Goal: Information Seeking & Learning: Check status

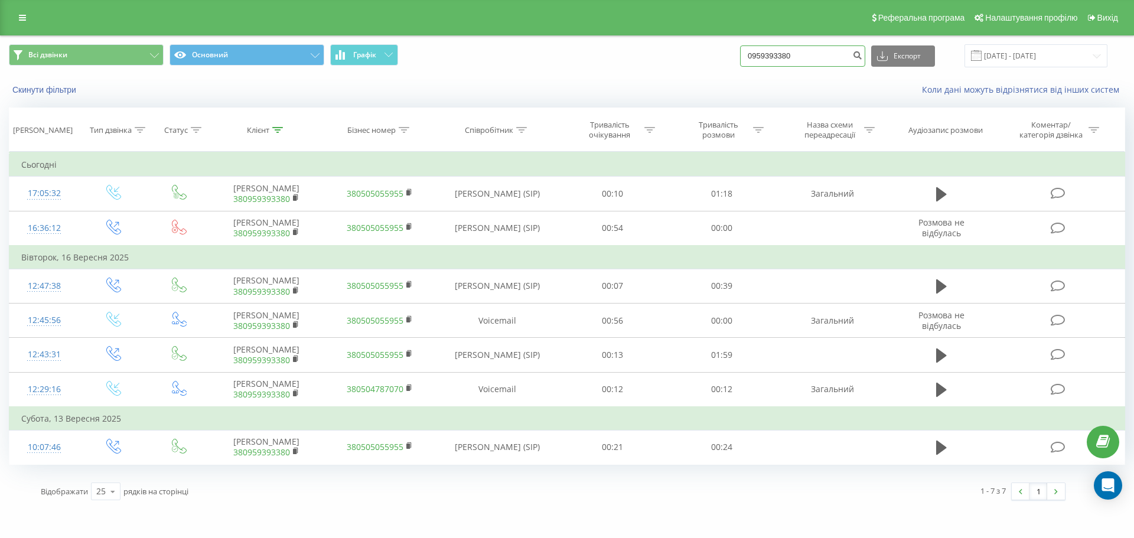
drag, startPoint x: 817, startPoint y: 53, endPoint x: 724, endPoint y: 60, distance: 93.6
click at [724, 60] on div "Всі дзвінки Основний Графік 0959393380 Експорт .csv .xls .xlsx [DATE] - [DATE]" at bounding box center [567, 55] width 1116 height 23
click at [17, 22] on link at bounding box center [22, 17] width 21 height 17
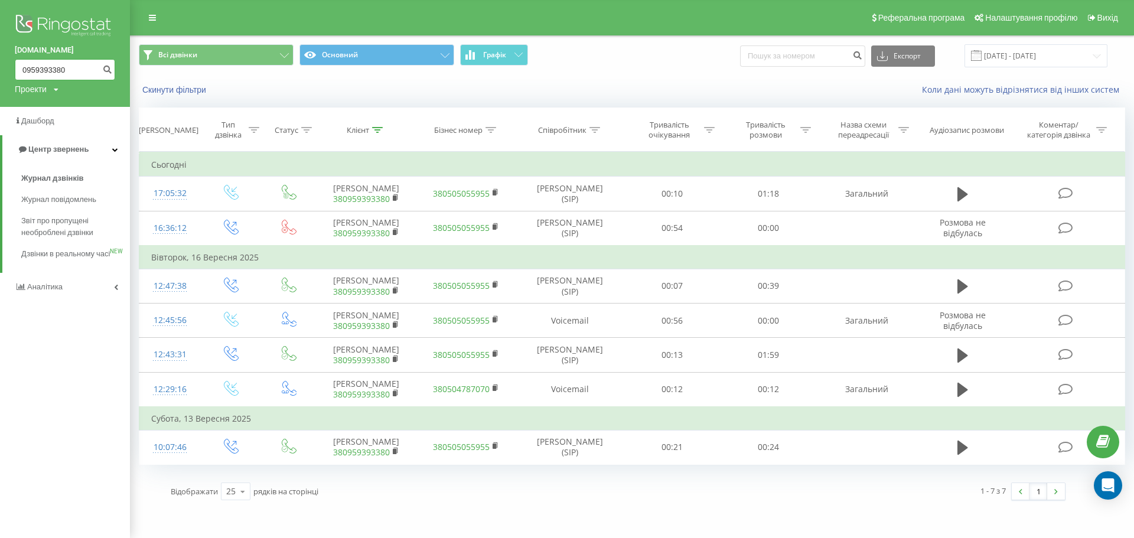
click at [67, 66] on input "0959393380" at bounding box center [65, 69] width 100 height 21
type input "0"
click at [60, 168] on link "Журнал дзвінків" at bounding box center [75, 178] width 109 height 21
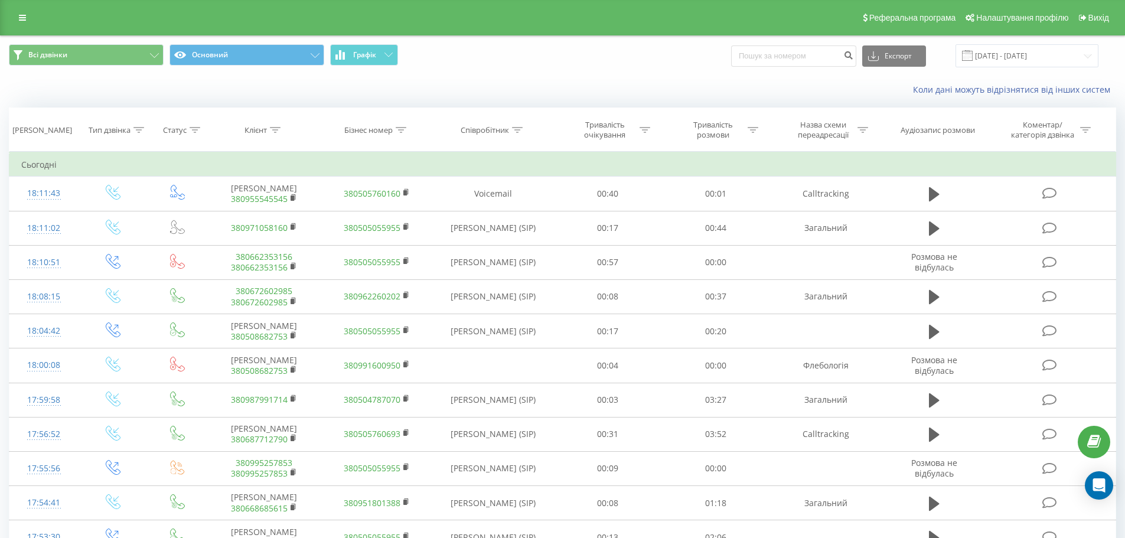
click at [40, 16] on div "Реферальна програма Налаштування профілю Вихід" at bounding box center [562, 17] width 1125 height 35
click at [30, 16] on link at bounding box center [22, 17] width 21 height 17
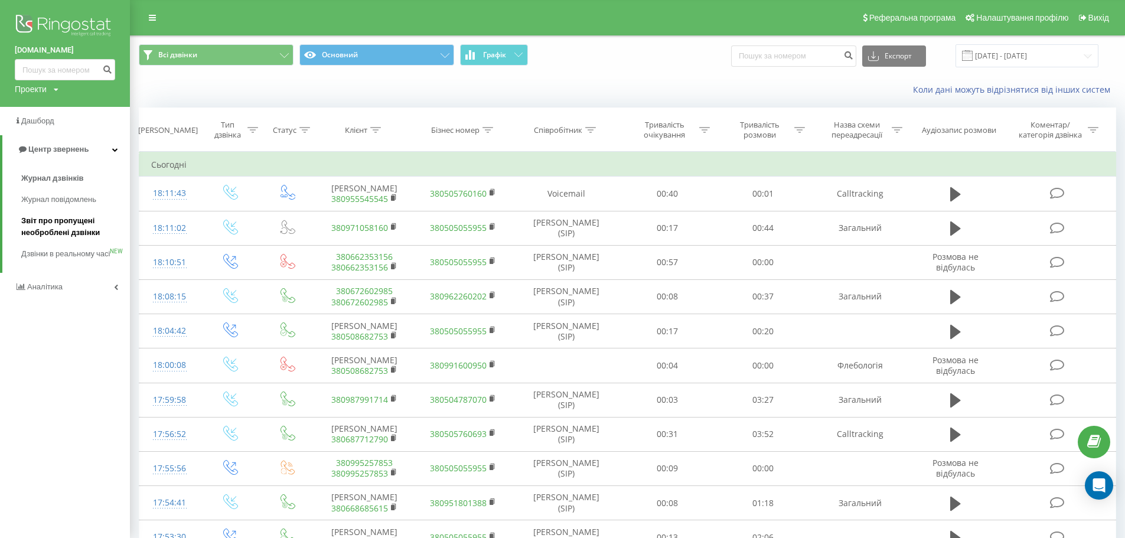
click at [72, 222] on span "Звіт про пропущені необроблені дзвінки" at bounding box center [72, 227] width 103 height 24
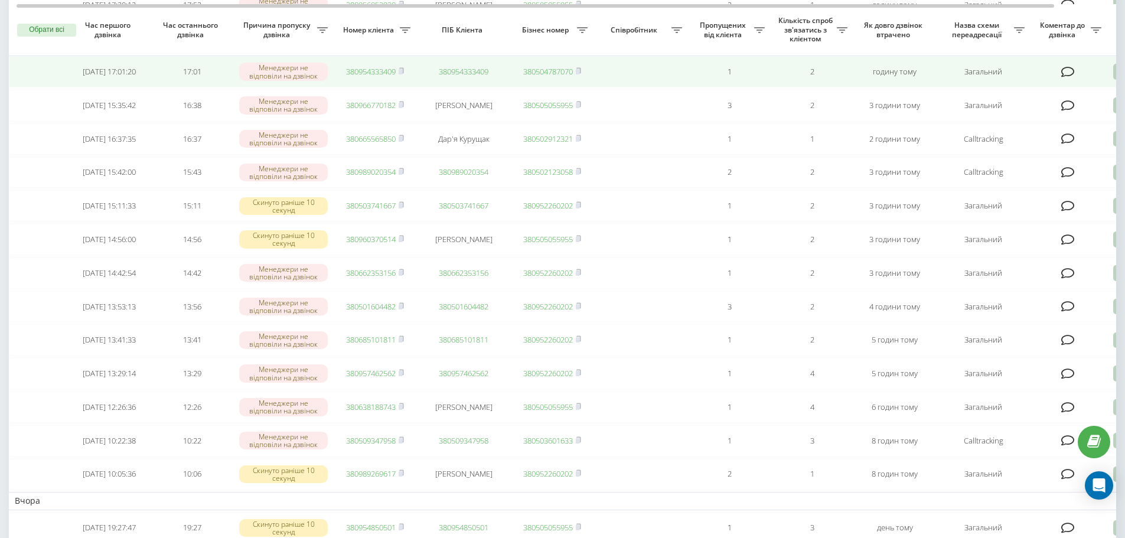
scroll to position [177, 0]
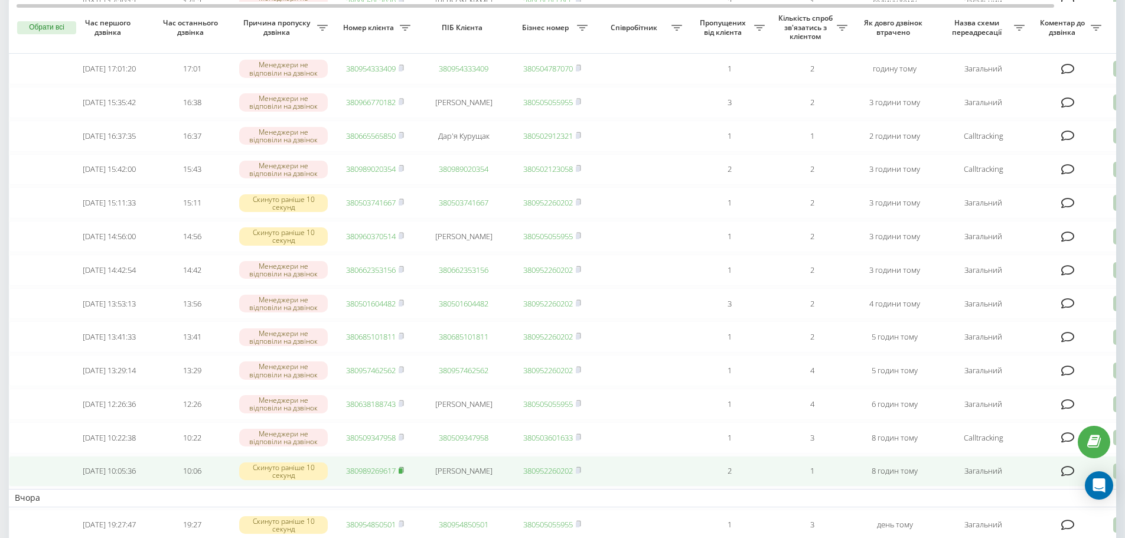
click at [404, 474] on icon at bounding box center [401, 469] width 5 height 7
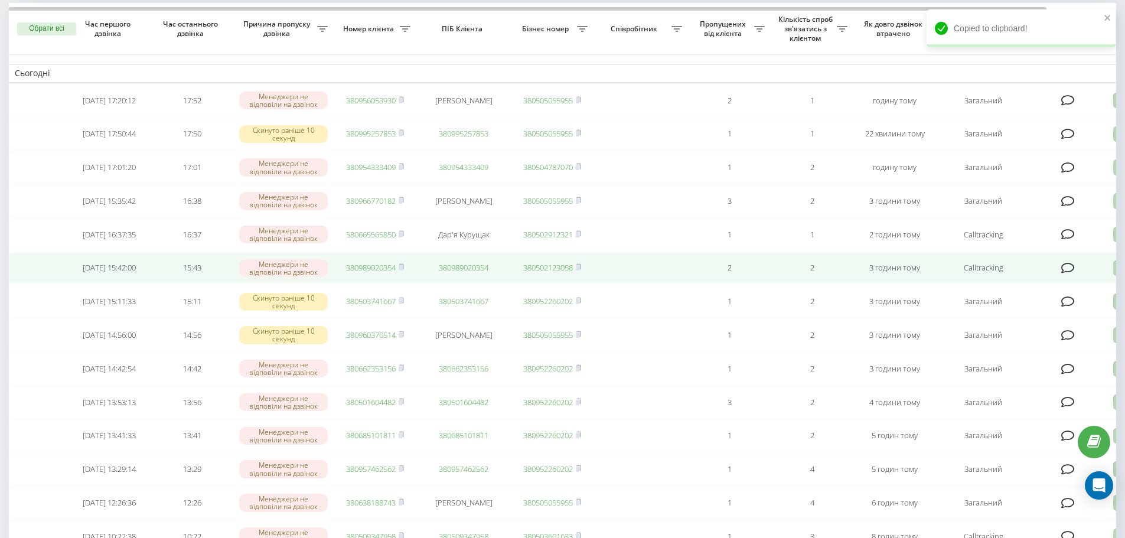
scroll to position [0, 0]
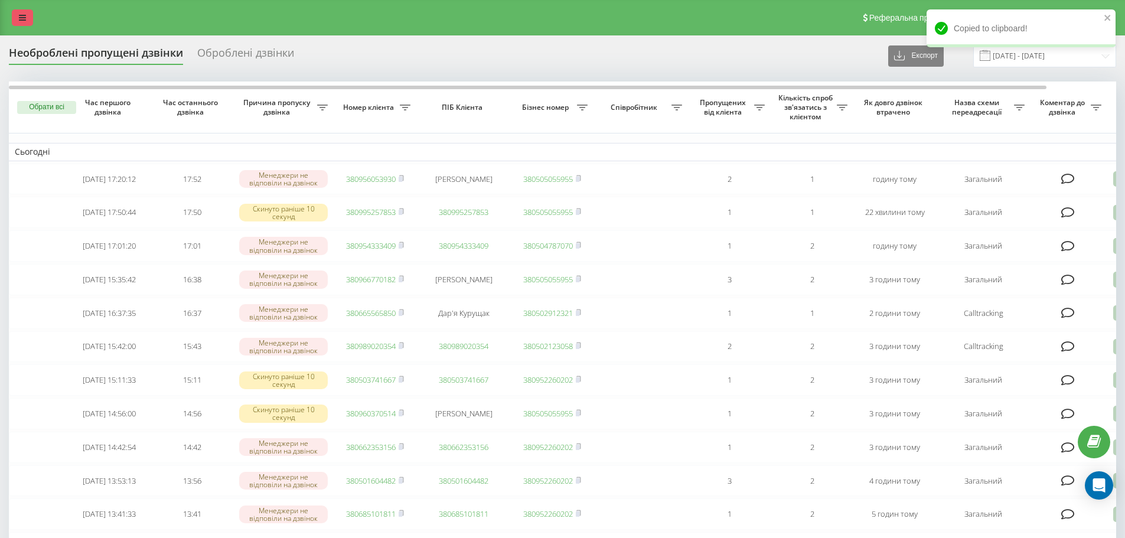
click at [12, 21] on link at bounding box center [22, 17] width 21 height 17
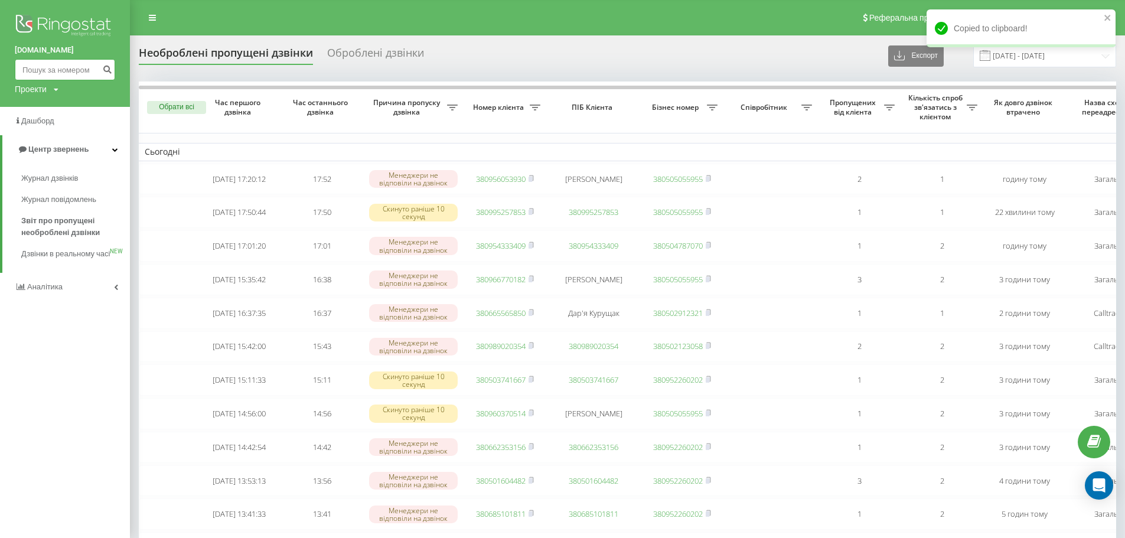
click at [89, 70] on input at bounding box center [65, 69] width 100 height 21
paste input "380989269617"
type input "380989269617"
click at [107, 67] on icon "submit" at bounding box center [107, 67] width 10 height 7
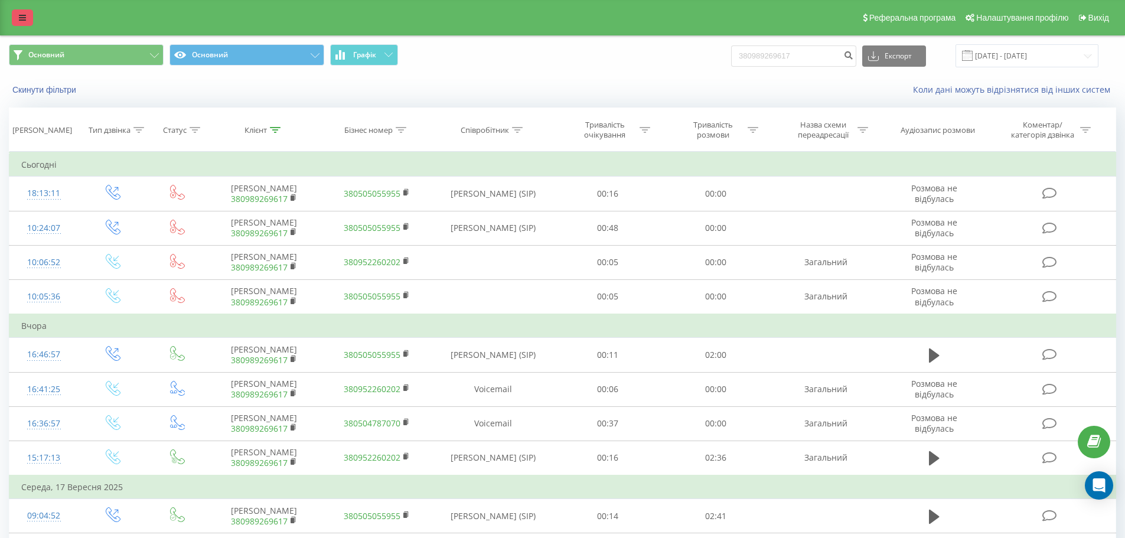
click at [22, 11] on link at bounding box center [22, 17] width 21 height 17
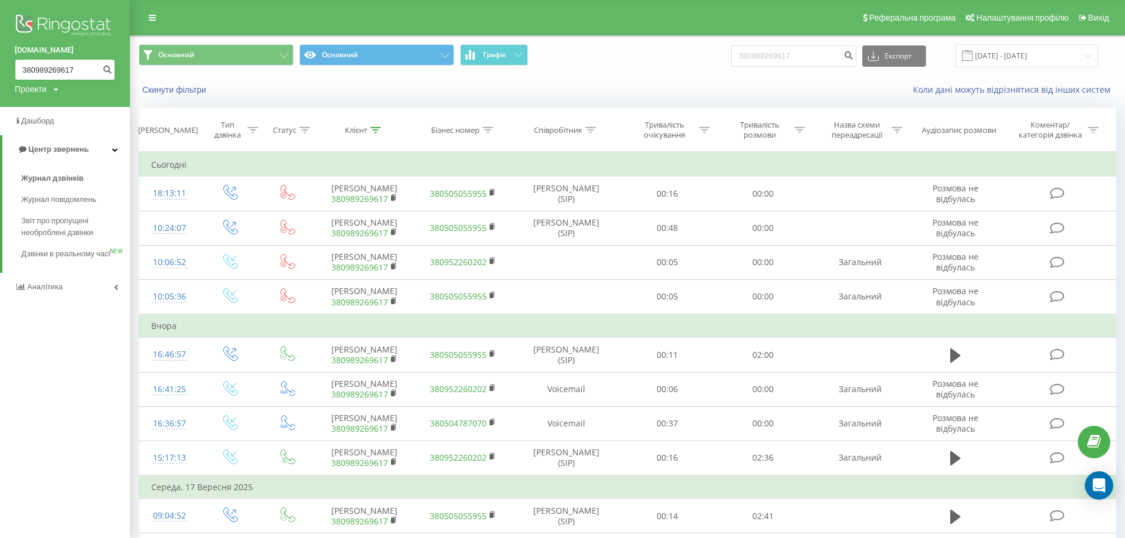
drag, startPoint x: 74, startPoint y: 67, endPoint x: 11, endPoint y: 72, distance: 62.8
click at [11, 72] on div "bazismed.com 380989269617 Проекти bazismed.com" at bounding box center [65, 53] width 130 height 107
click at [28, 230] on span "Звіт про пропущені необроблені дзвінки" at bounding box center [72, 227] width 103 height 24
